Goal: Task Accomplishment & Management: Manage account settings

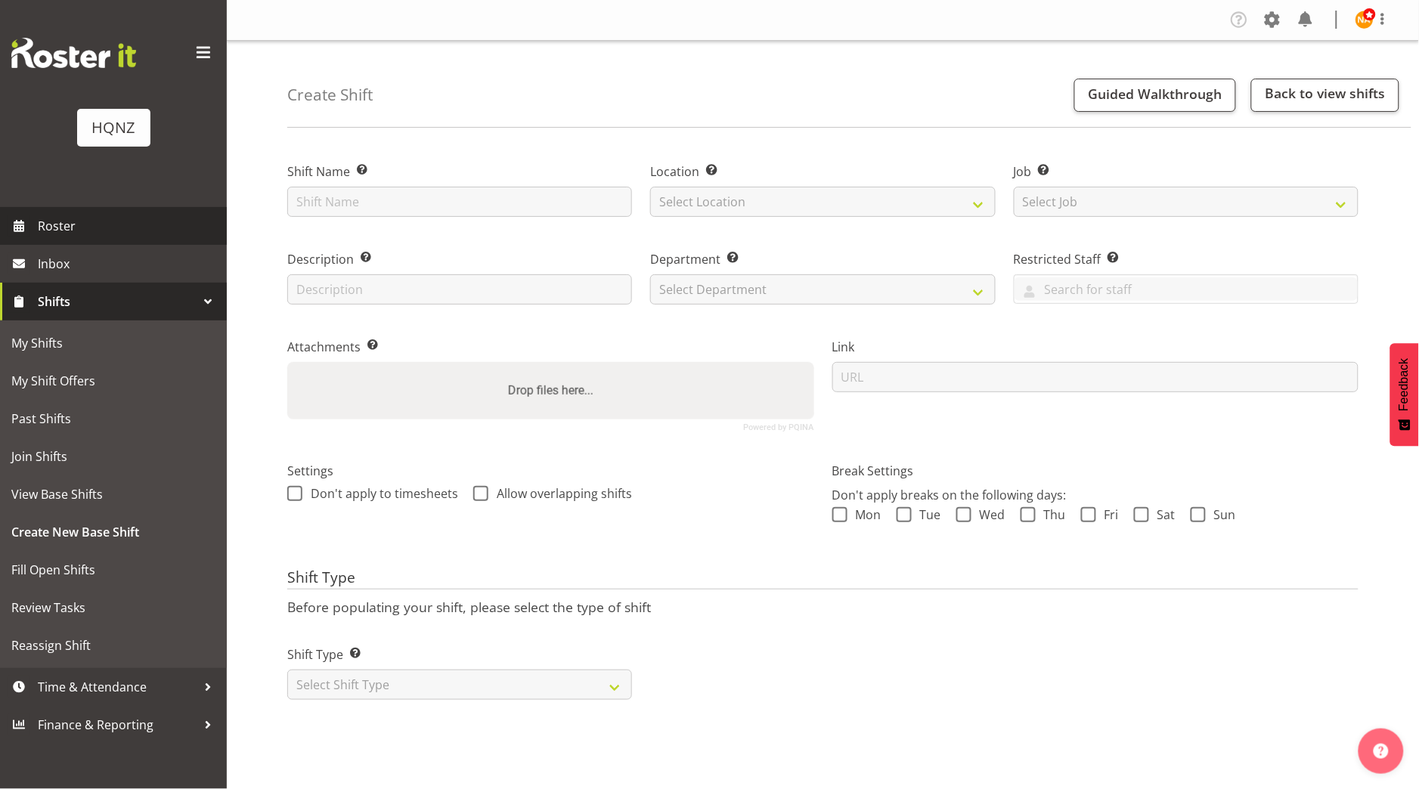
click at [153, 228] on span "Roster" at bounding box center [128, 226] width 181 height 23
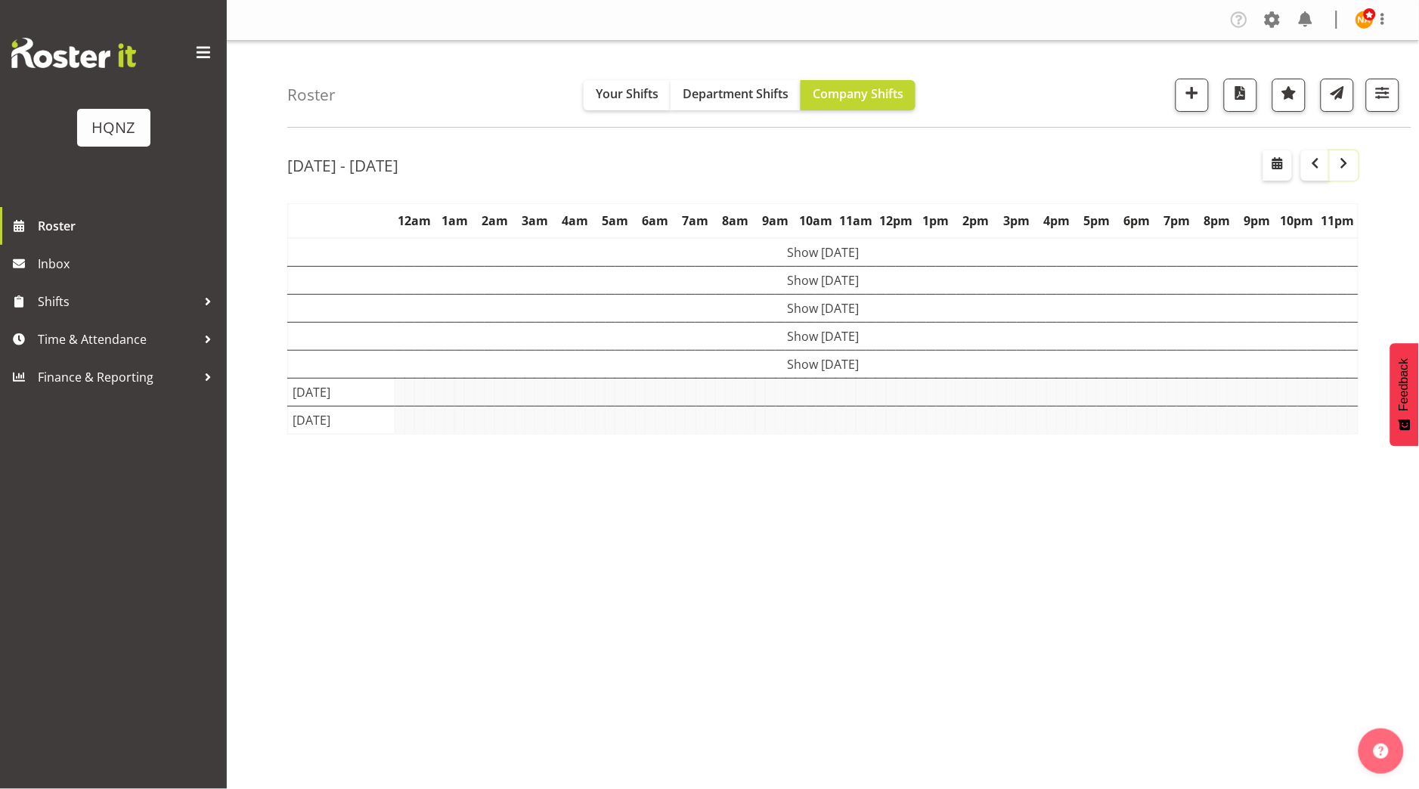
click at [1337, 178] on button "button" at bounding box center [1344, 165] width 29 height 30
click at [1338, 156] on span "button" at bounding box center [1344, 163] width 18 height 18
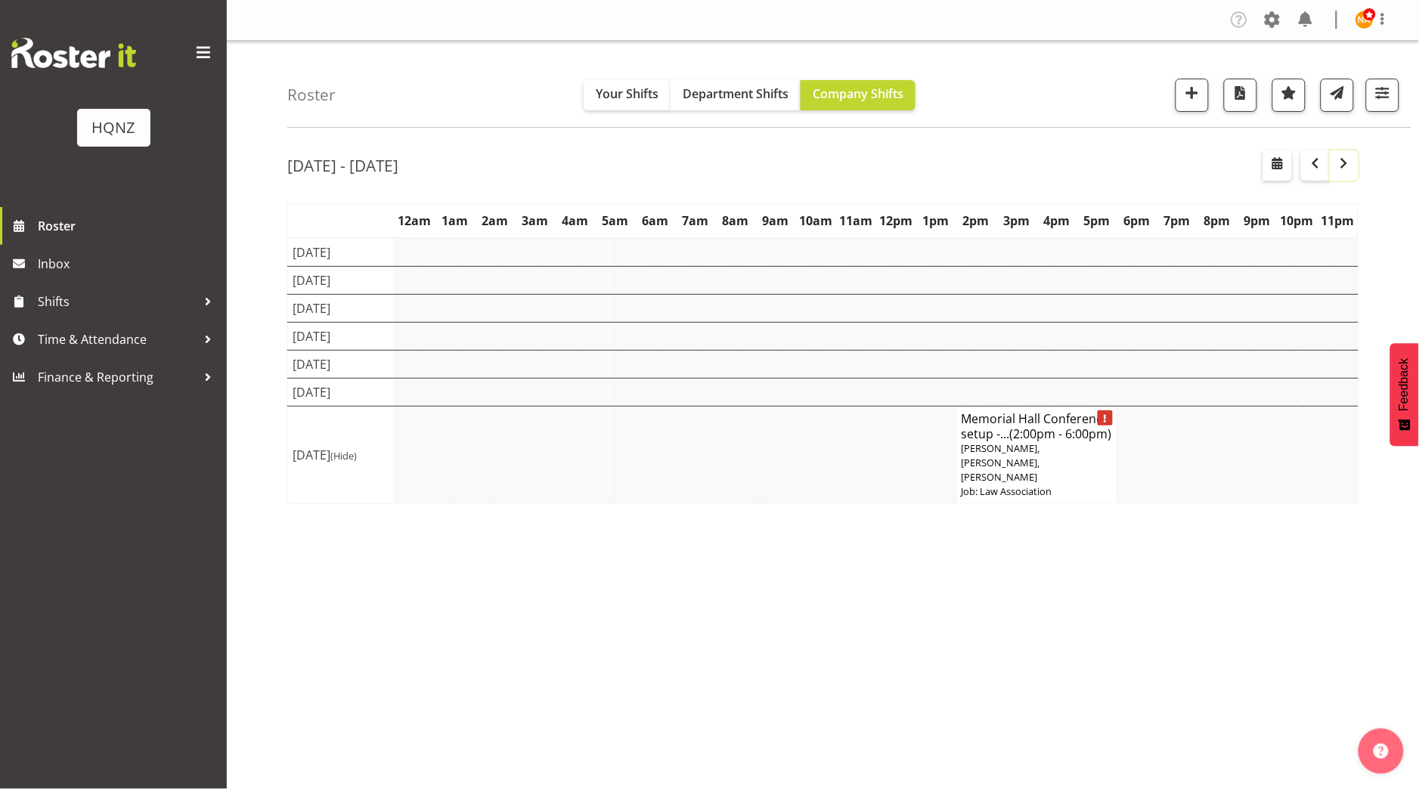
click at [1348, 163] on span "button" at bounding box center [1344, 163] width 18 height 18
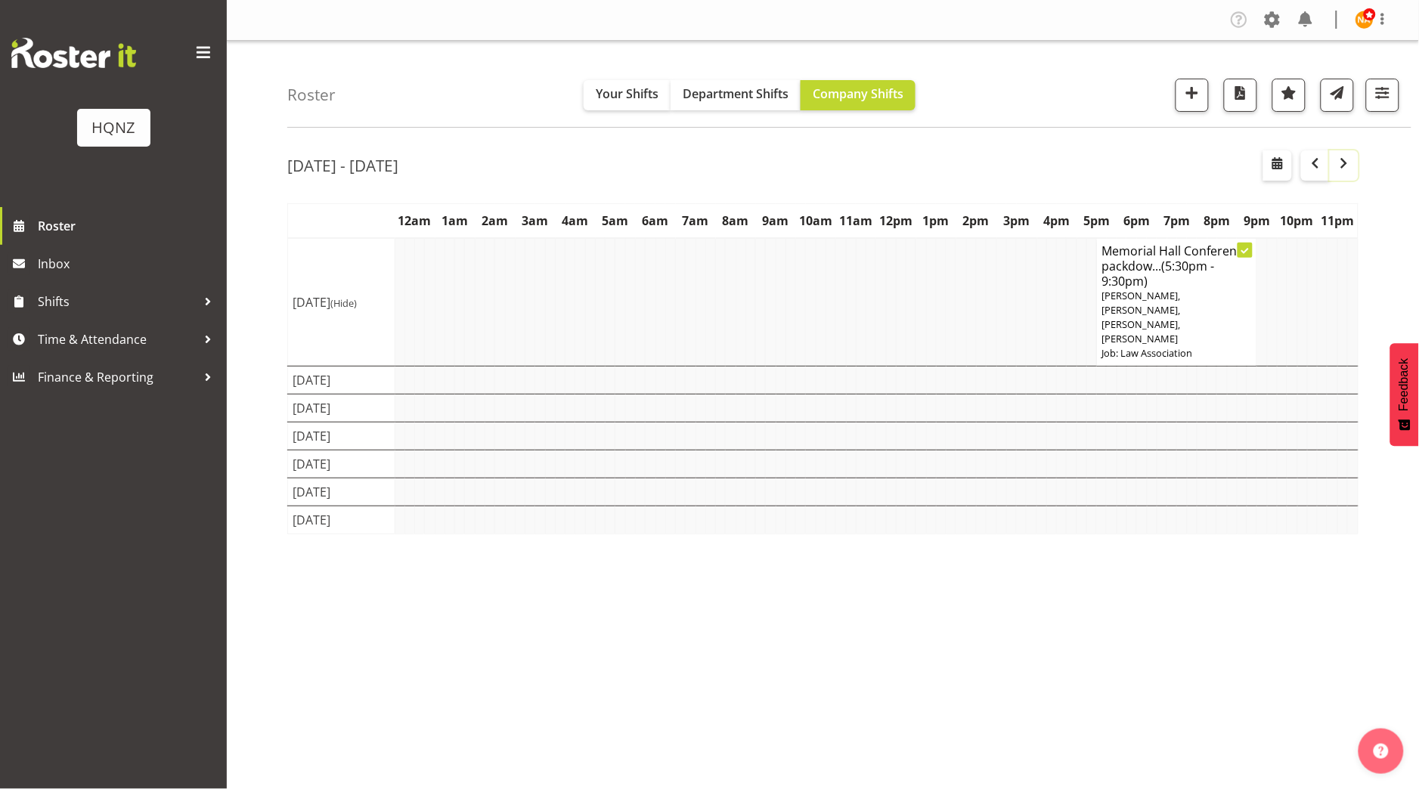
click at [1345, 166] on span "button" at bounding box center [1344, 163] width 18 height 18
